Goal: Transaction & Acquisition: Book appointment/travel/reservation

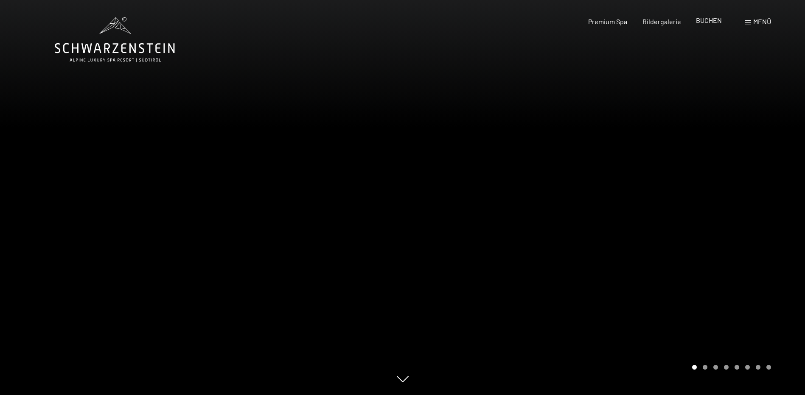
click at [705, 21] on span "BUCHEN" at bounding box center [709, 20] width 26 height 8
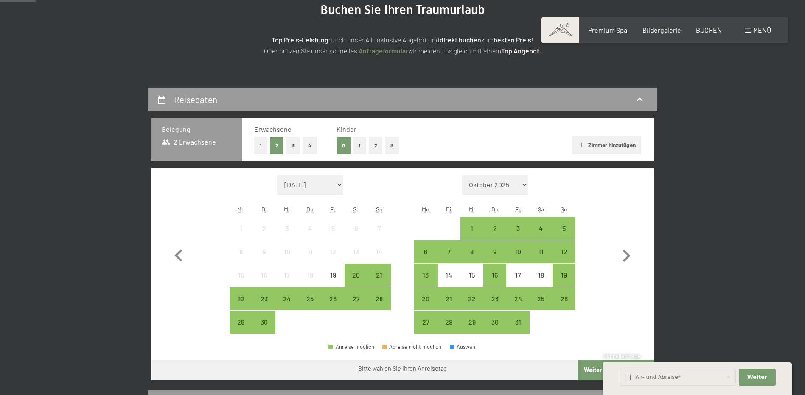
scroll to position [127, 0]
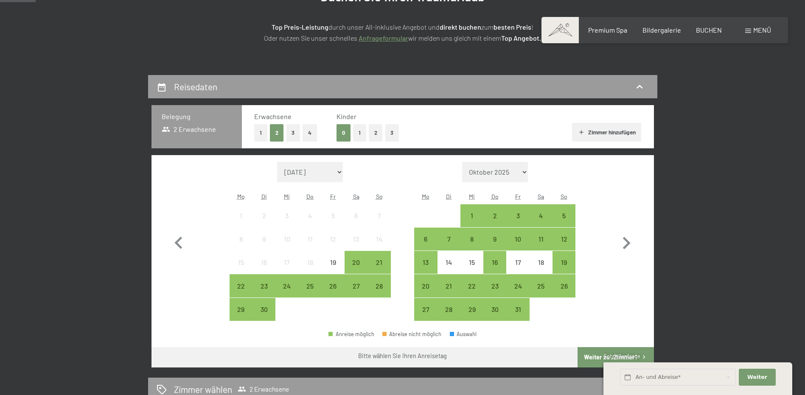
click at [526, 173] on select "Oktober 2025 [DATE] Dezember 2025 Januar 2026 Februar 2026 März 2026 [DATE] Mai…" at bounding box center [495, 172] width 66 height 20
select select "[DATE]"
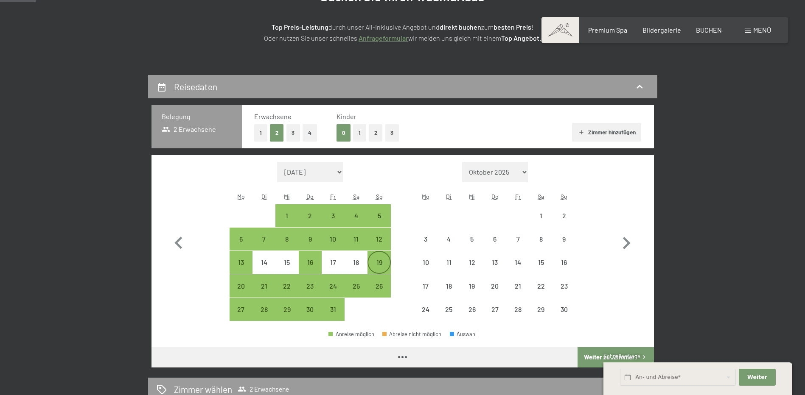
select select "[DATE]"
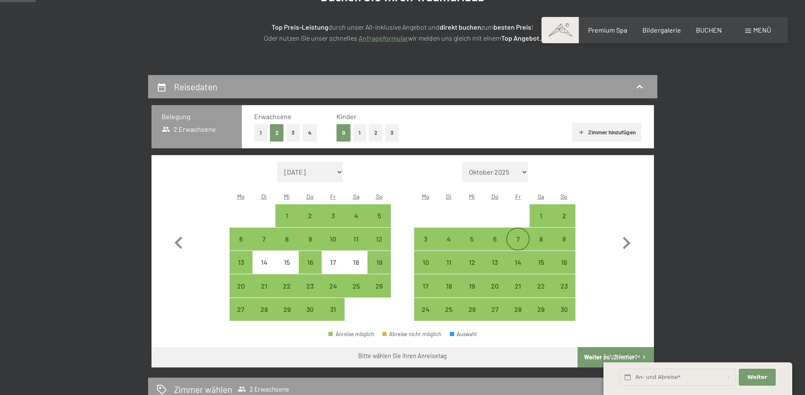
click at [518, 236] on div "7" at bounding box center [517, 246] width 21 height 21
select select "[DATE]"
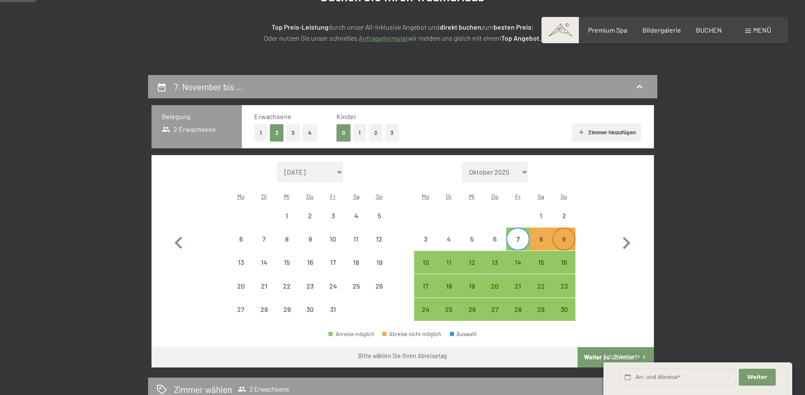
click at [569, 238] on div "9" at bounding box center [563, 246] width 21 height 21
select select "[DATE]"
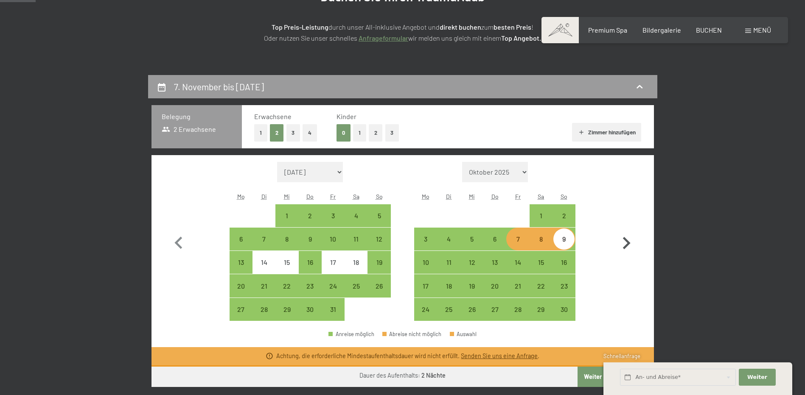
click at [629, 242] on icon "button" at bounding box center [626, 243] width 25 height 25
select select "[DATE]"
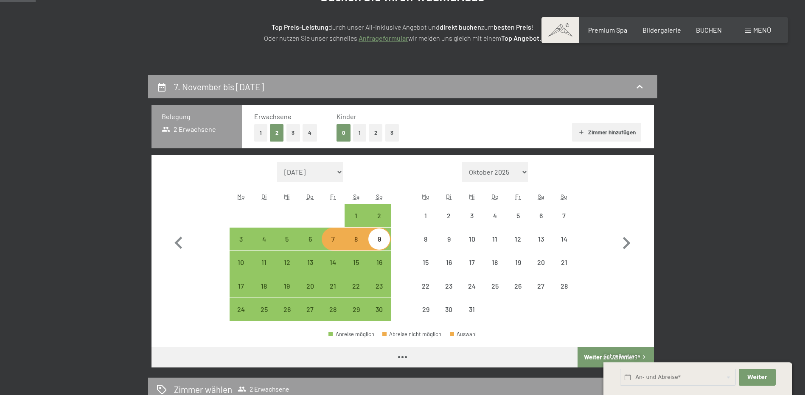
select select "[DATE]"
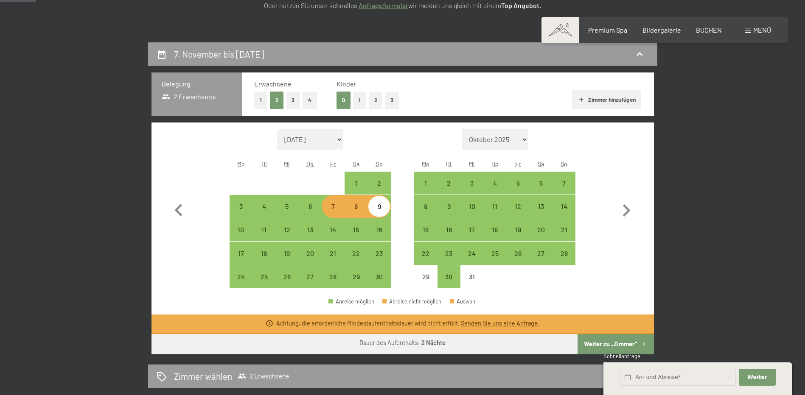
scroll to position [170, 0]
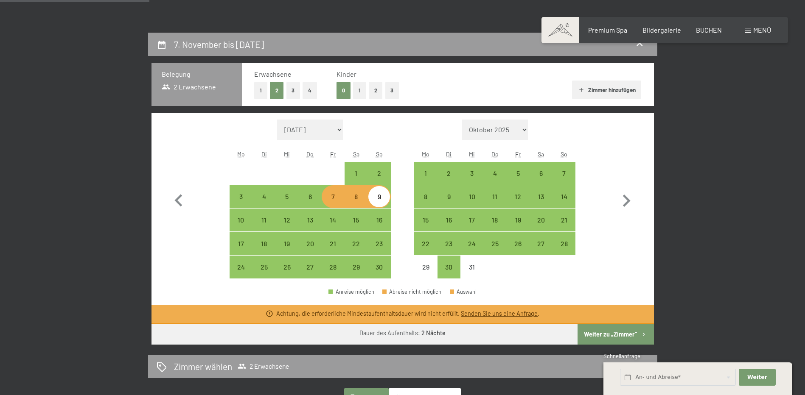
click at [334, 199] on div "7" at bounding box center [332, 203] width 21 height 21
select select "[DATE]"
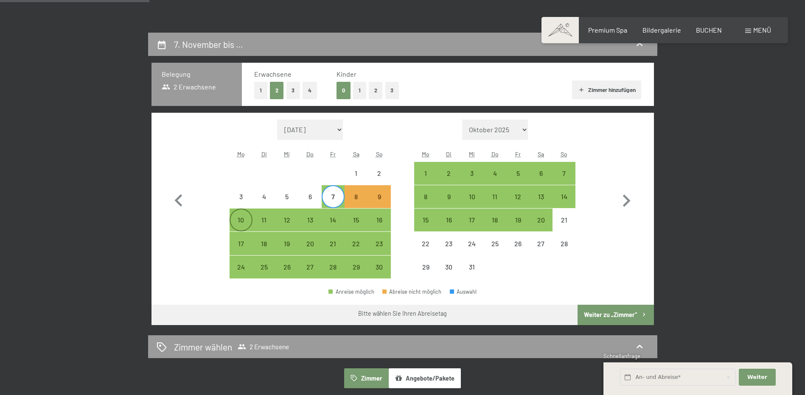
click at [245, 218] on div "10" at bounding box center [240, 227] width 21 height 21
select select "[DATE]"
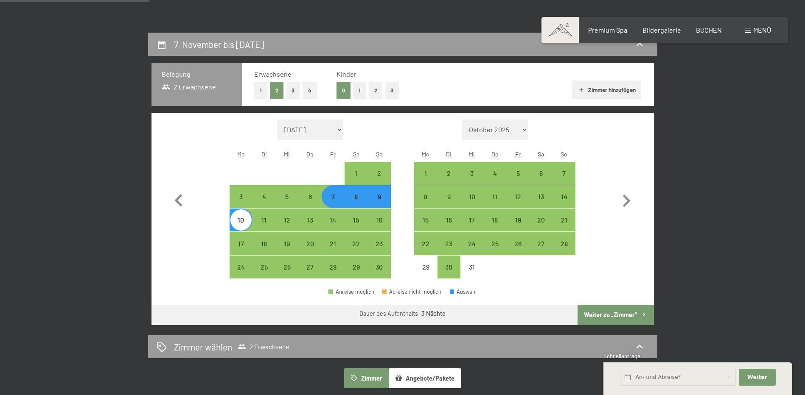
click at [599, 314] on button "Weiter zu „Zimmer“" at bounding box center [615, 315] width 76 height 20
select select "[DATE]"
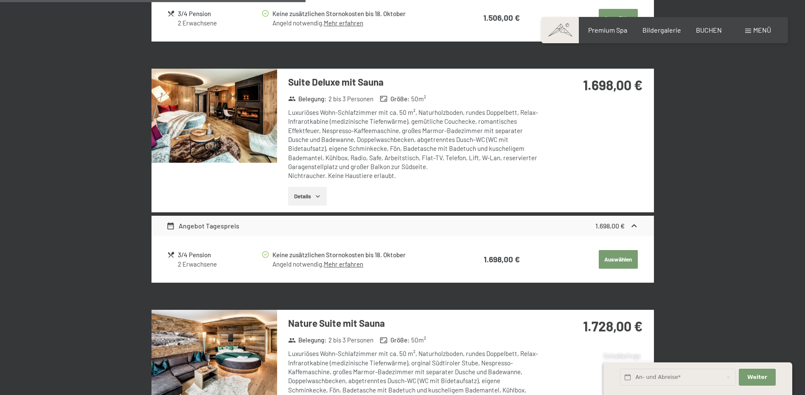
scroll to position [669, 0]
